Goal: Task Accomplishment & Management: Manage account settings

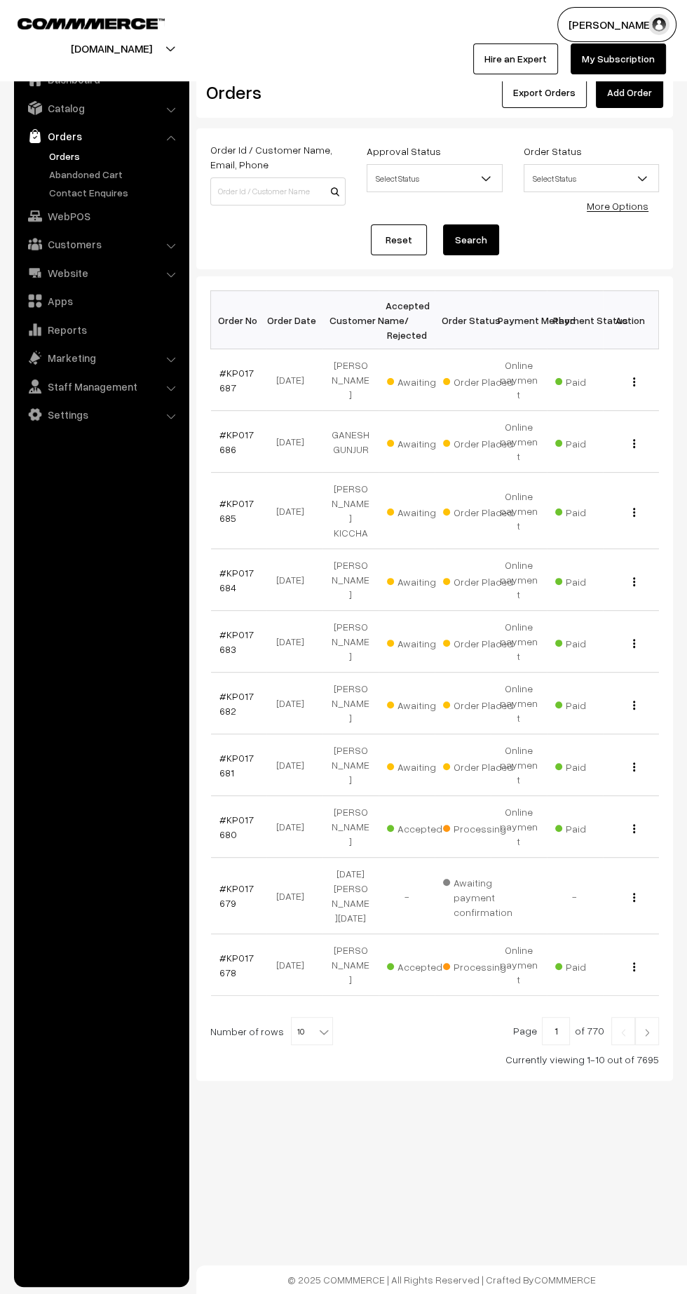
click at [233, 382] on link "#KP017687" at bounding box center [237, 380] width 34 height 27
click at [224, 455] on link "#KP017686" at bounding box center [237, 442] width 34 height 27
click at [220, 497] on link "#KP017685" at bounding box center [237, 510] width 34 height 27
click at [220, 567] on link "#KP017684" at bounding box center [237, 580] width 34 height 27
click at [221, 628] on link "#KP017683" at bounding box center [237, 641] width 34 height 27
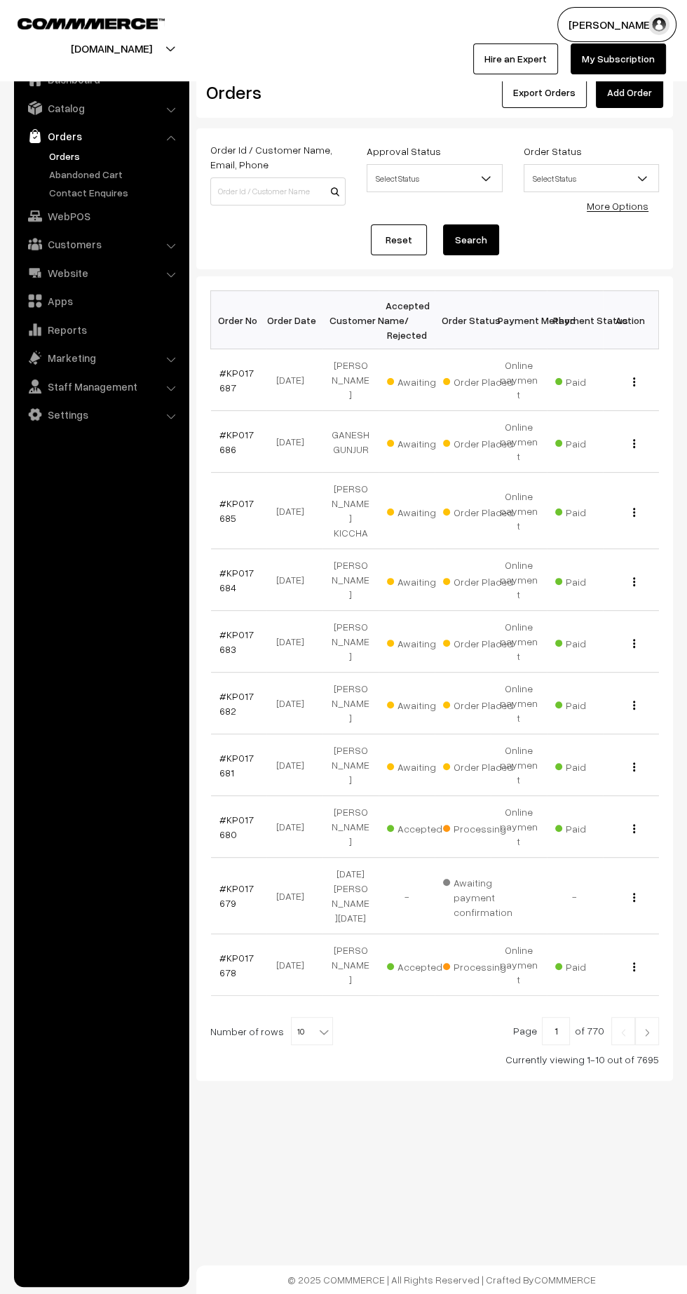
click at [223, 690] on link "#KP017682" at bounding box center [237, 703] width 34 height 27
click at [222, 752] on link "#KP017681" at bounding box center [237, 765] width 34 height 27
